Goal: Check status: Check status

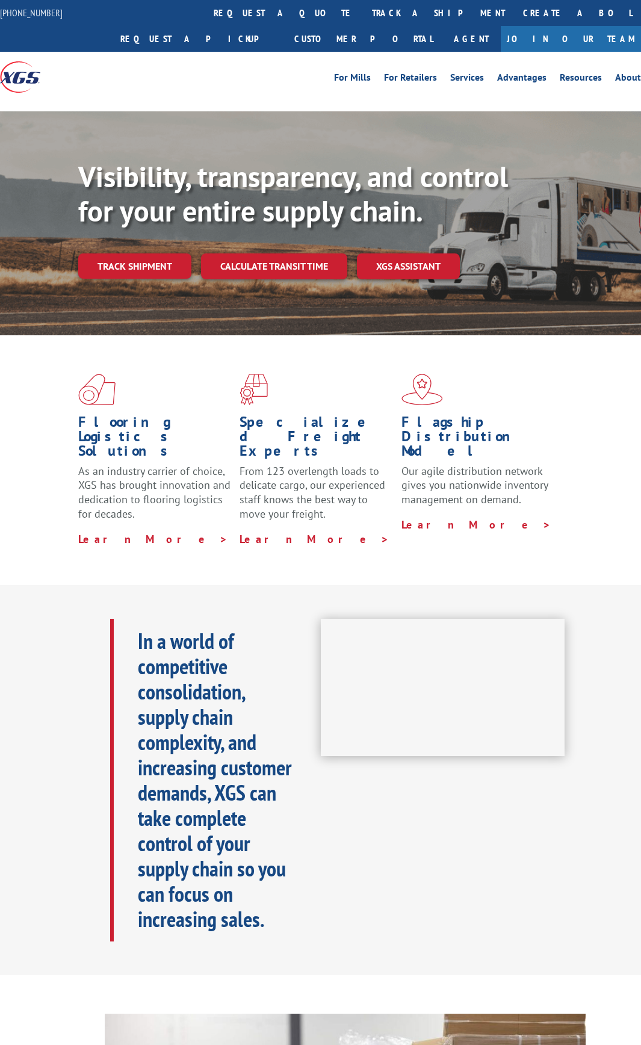
click at [363, 16] on link "track a shipment" at bounding box center [438, 13] width 151 height 26
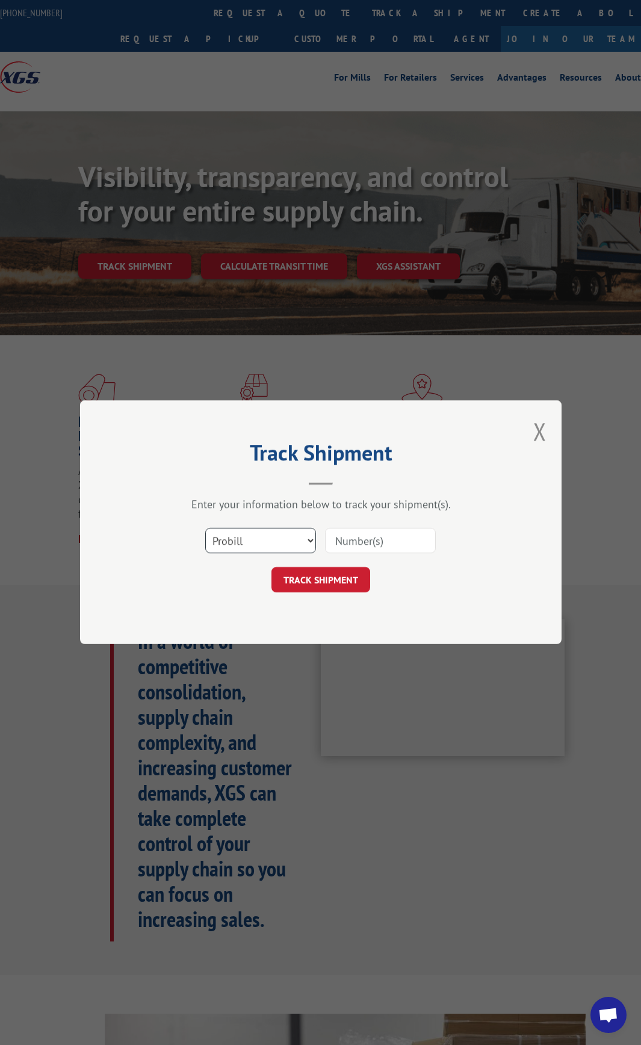
click at [305, 540] on select "Select category... Probill BOL PO" at bounding box center [260, 541] width 111 height 25
select select "bol"
click at [205, 529] on select "Select category... Probill BOL PO" at bounding box center [260, 541] width 111 height 25
click at [352, 547] on input at bounding box center [380, 541] width 111 height 25
click at [361, 545] on input "136+50" at bounding box center [380, 541] width 111 height 25
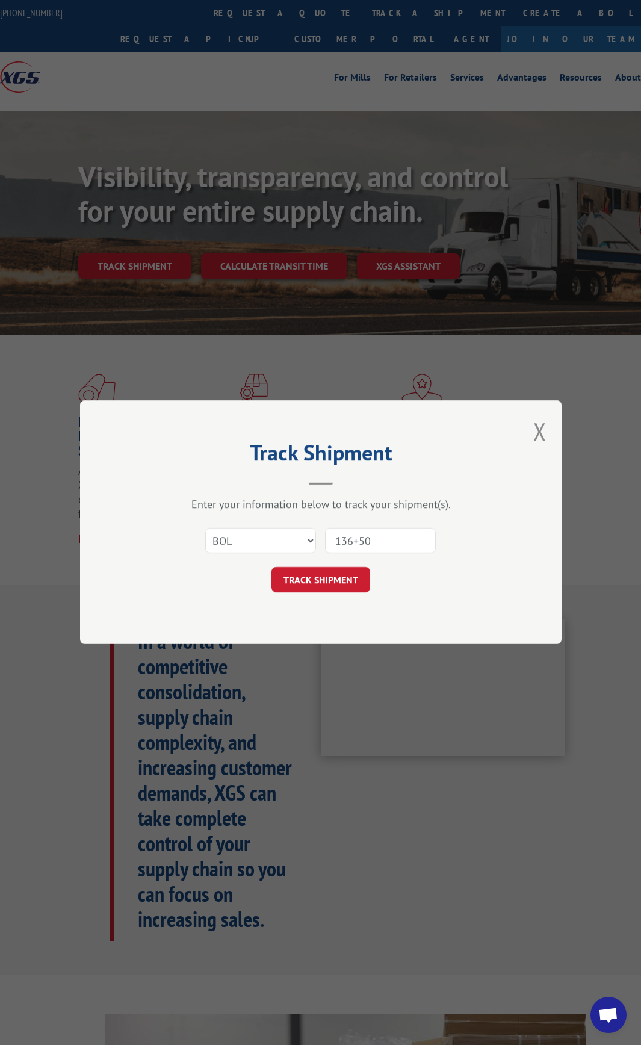
type input "13650"
click button "TRACK SHIPMENT" at bounding box center [321, 580] width 99 height 25
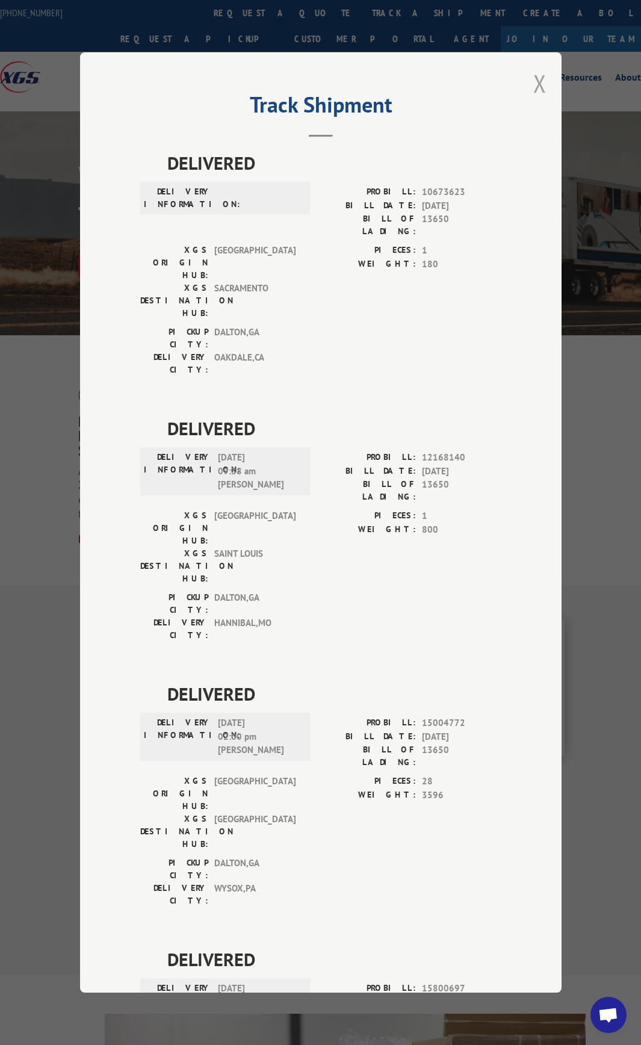
click at [533, 81] on button "Close modal" at bounding box center [539, 83] width 13 height 32
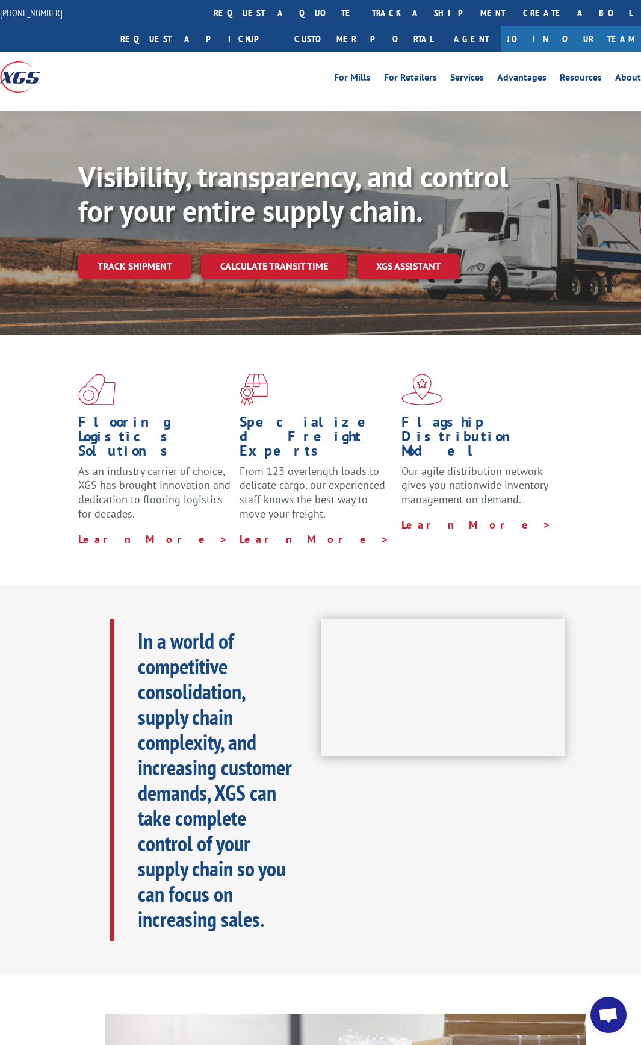
click at [10, 462] on div "Flooring Logistics Solutions As an industry carrier of choice, XGS has brought …" at bounding box center [320, 460] width 641 height 250
